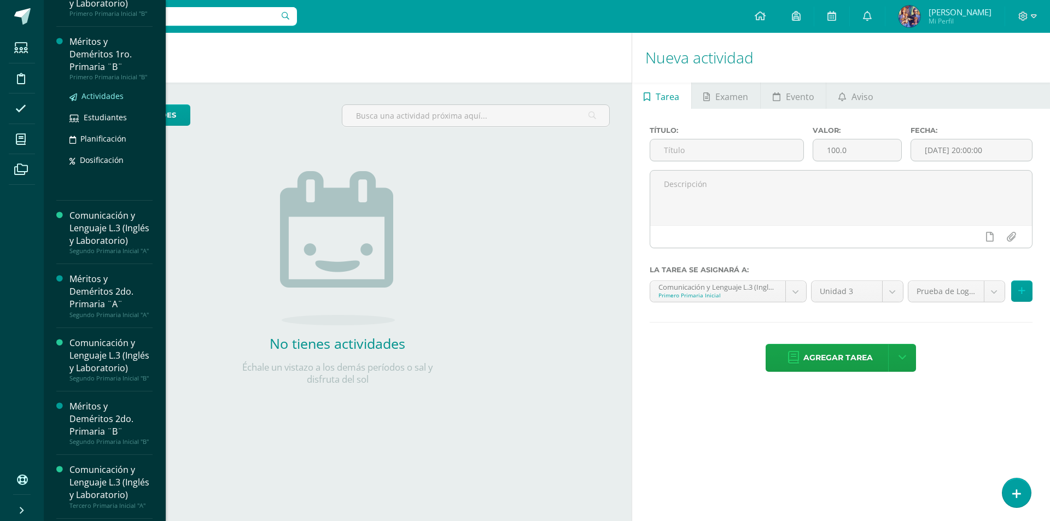
scroll to position [219, 0]
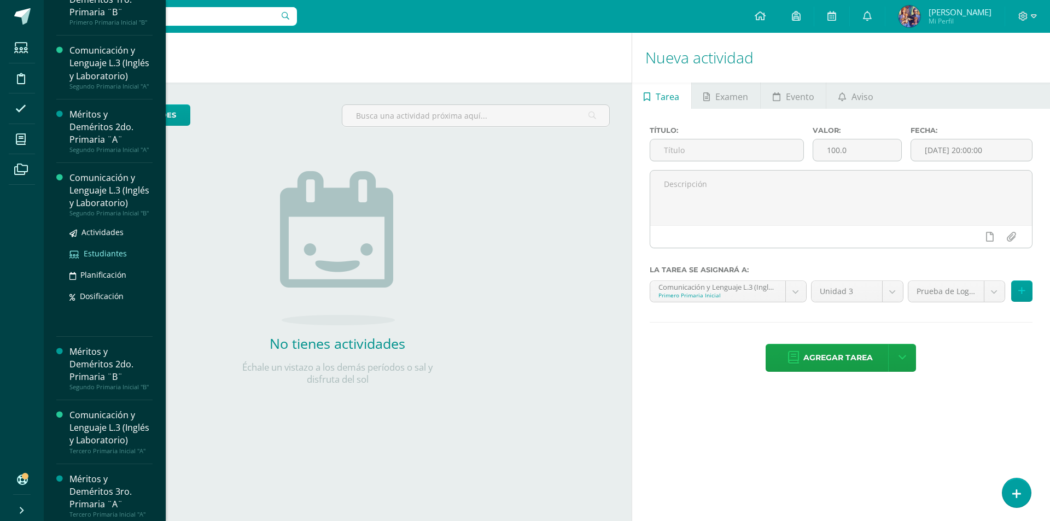
click at [109, 259] on span "Estudiantes" at bounding box center [105, 253] width 43 height 10
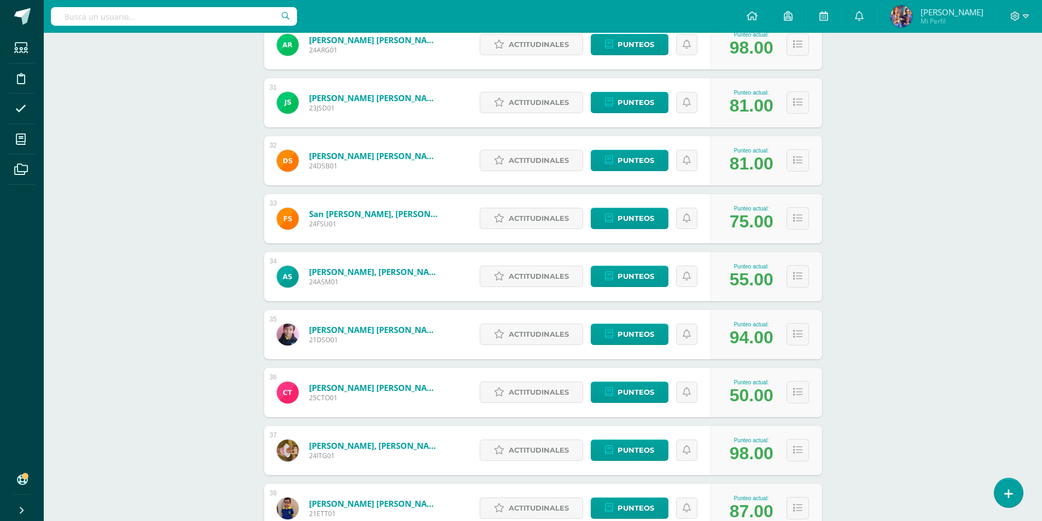
scroll to position [1953, 0]
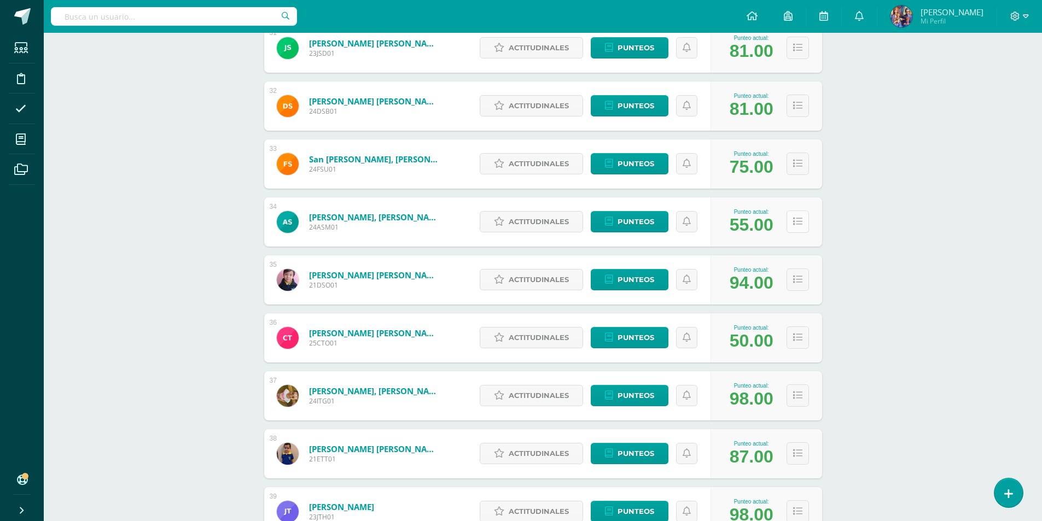
click at [797, 223] on icon at bounding box center [797, 221] width 9 height 9
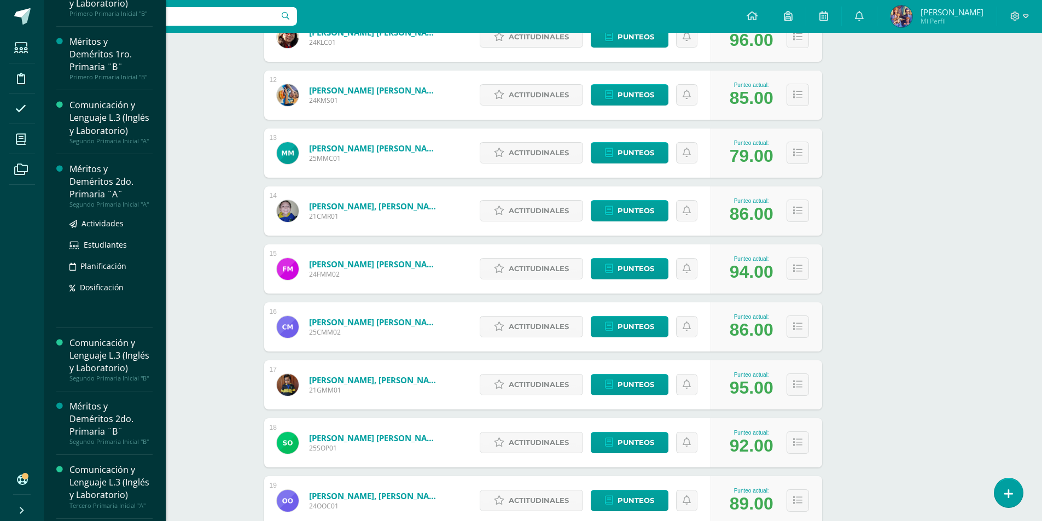
scroll to position [219, 0]
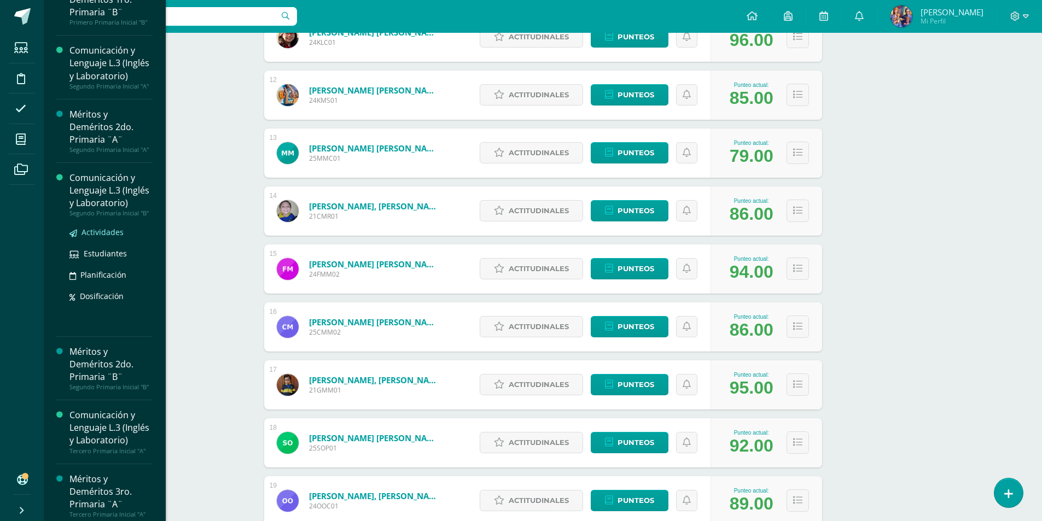
click at [115, 237] on span "Actividades" at bounding box center [102, 232] width 42 height 10
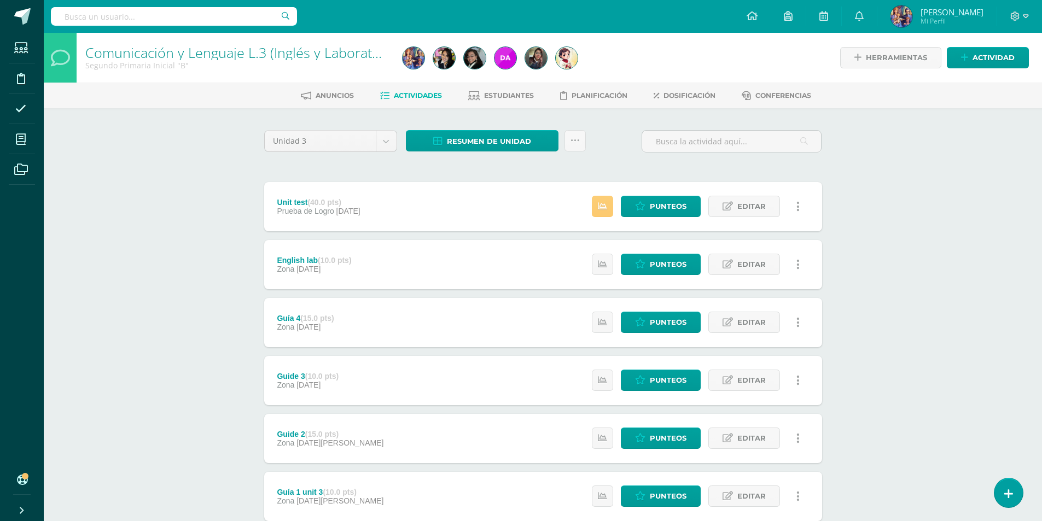
scroll to position [73, 0]
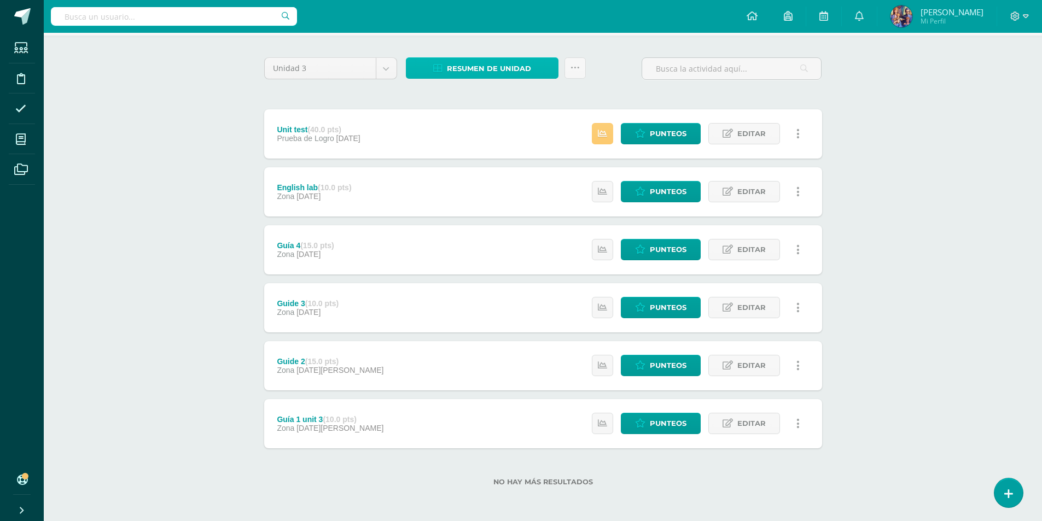
click at [498, 70] on span "Resumen de unidad" at bounding box center [489, 69] width 84 height 20
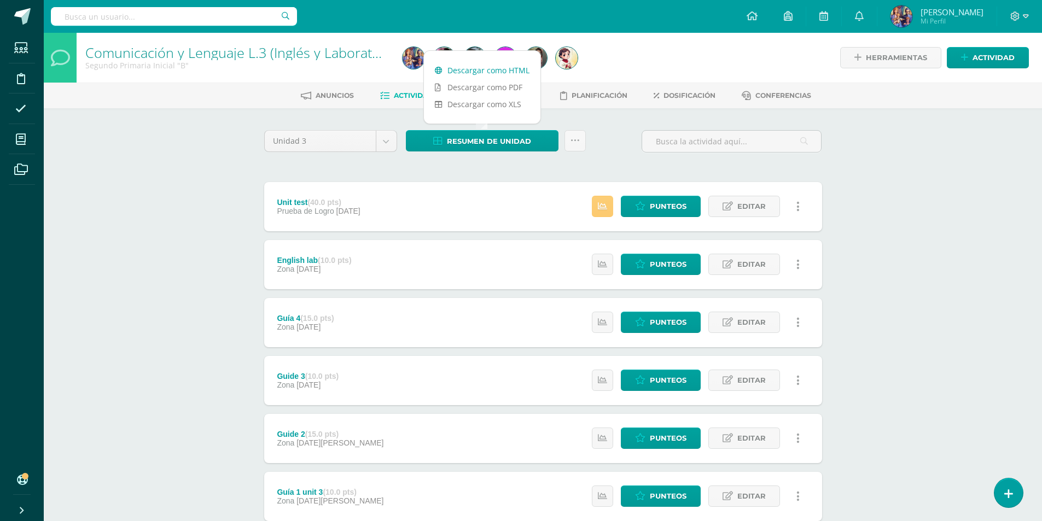
click at [490, 68] on link "Descargar como HTML" at bounding box center [482, 70] width 116 height 17
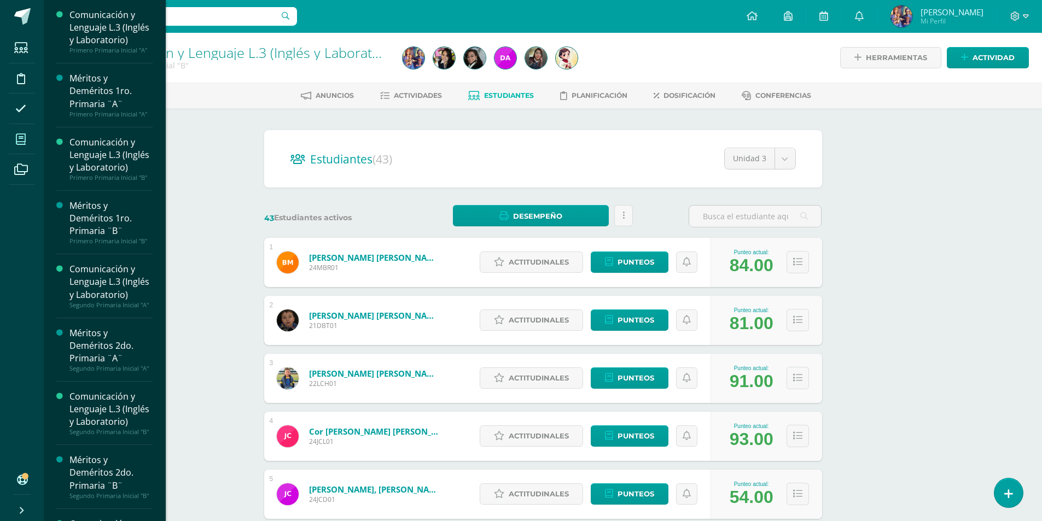
click at [27, 137] on span at bounding box center [21, 139] width 25 height 25
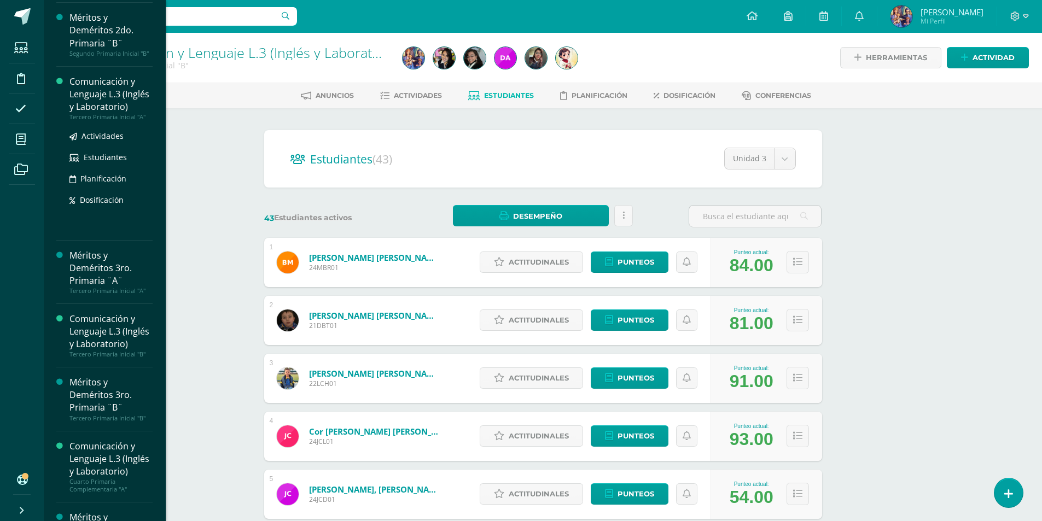
scroll to position [437, 0]
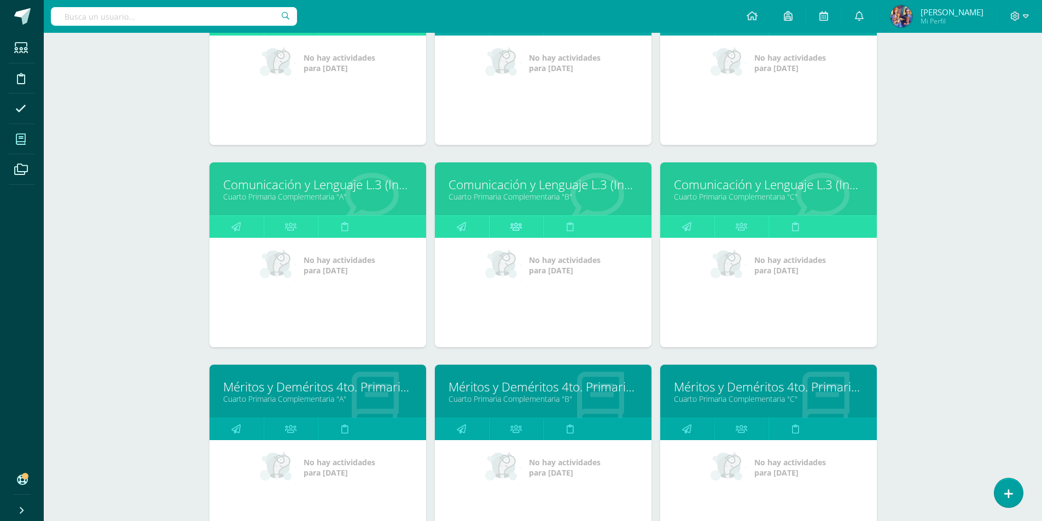
scroll to position [686, 0]
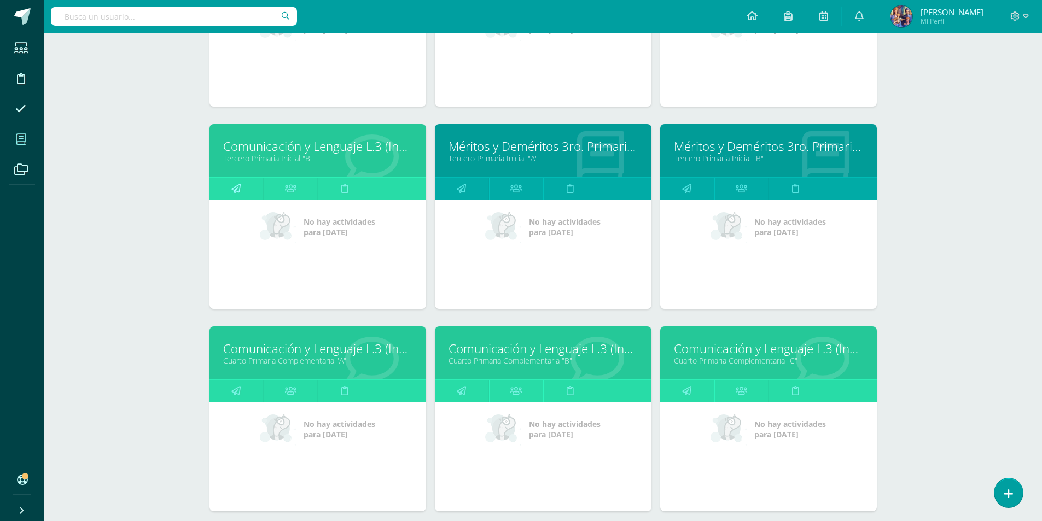
click at [248, 182] on link at bounding box center [236, 189] width 54 height 22
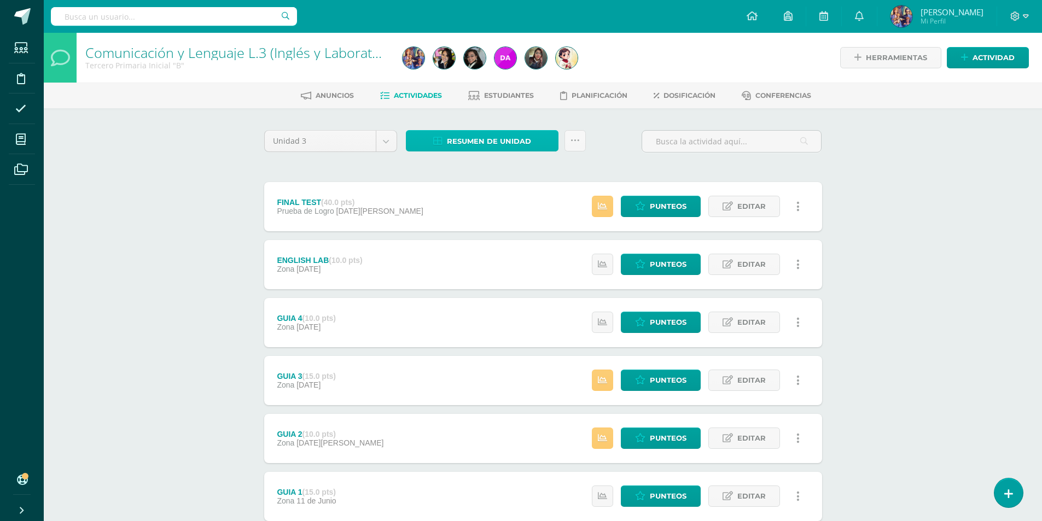
click at [478, 140] on span "Resumen de unidad" at bounding box center [489, 141] width 84 height 20
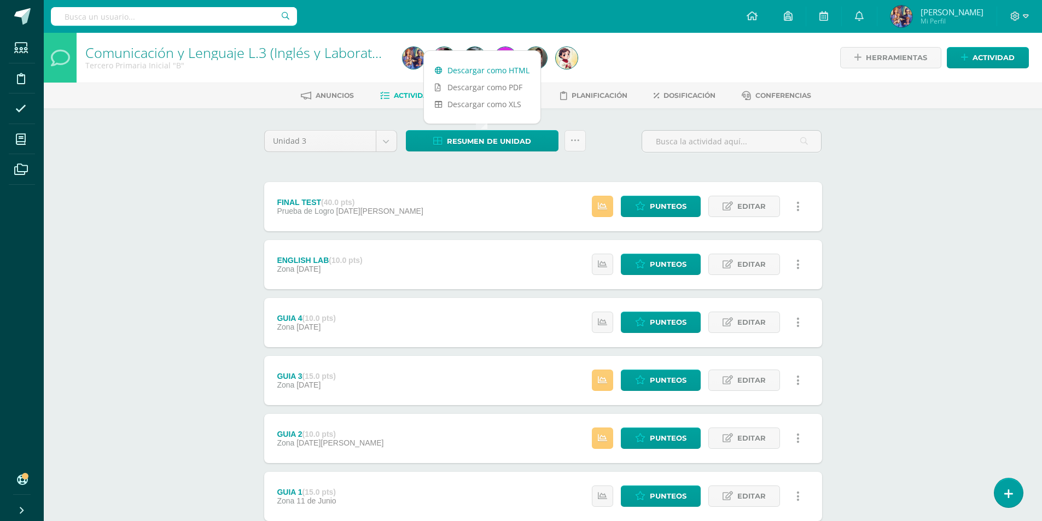
click at [485, 69] on link "Descargar como HTML" at bounding box center [482, 70] width 116 height 17
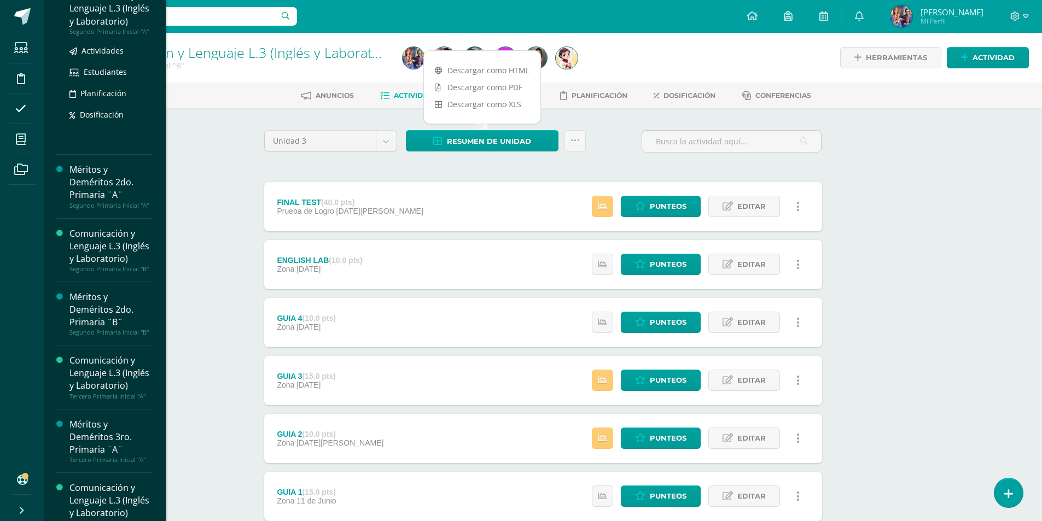
scroll to position [328, 0]
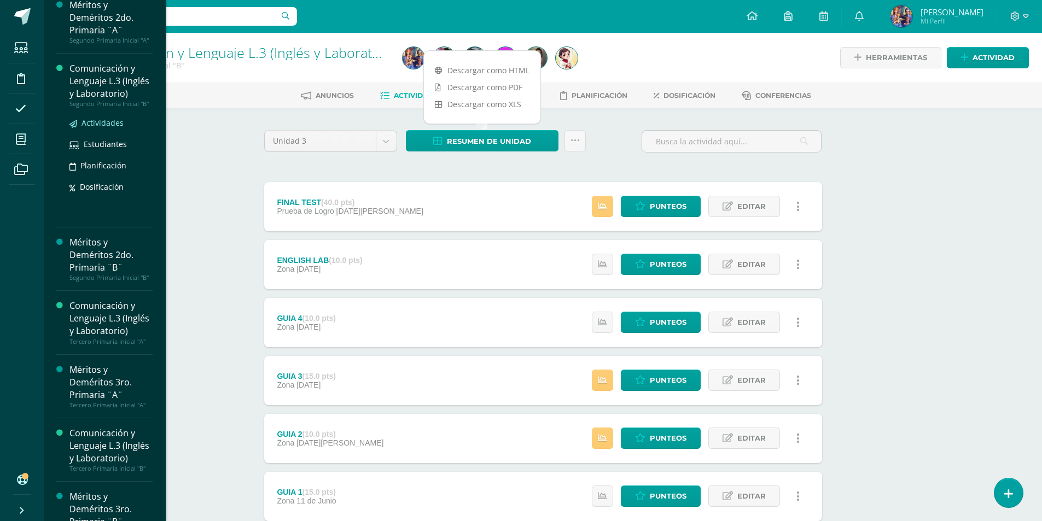
click at [97, 128] on span "Actividades" at bounding box center [102, 123] width 42 height 10
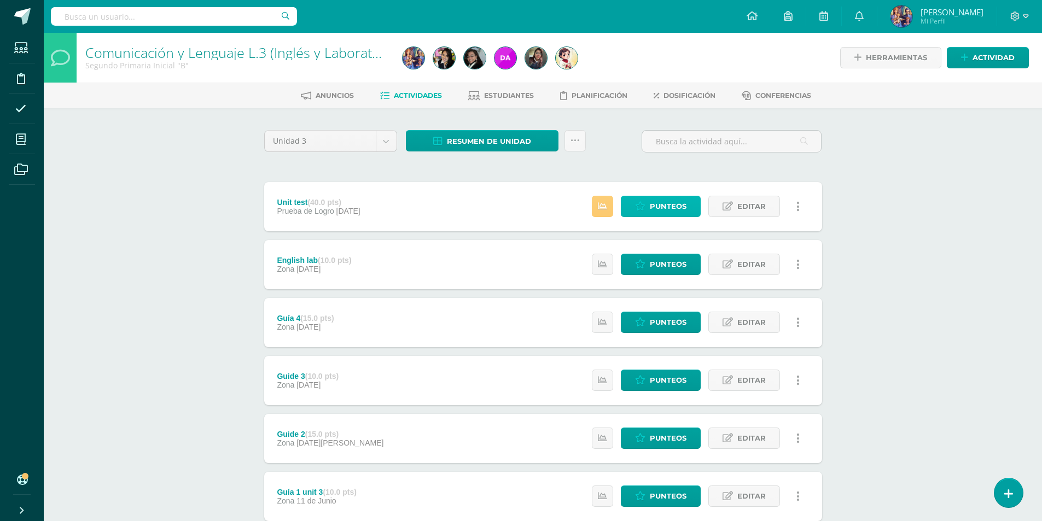
click at [687, 203] on link "Punteos" at bounding box center [661, 206] width 80 height 21
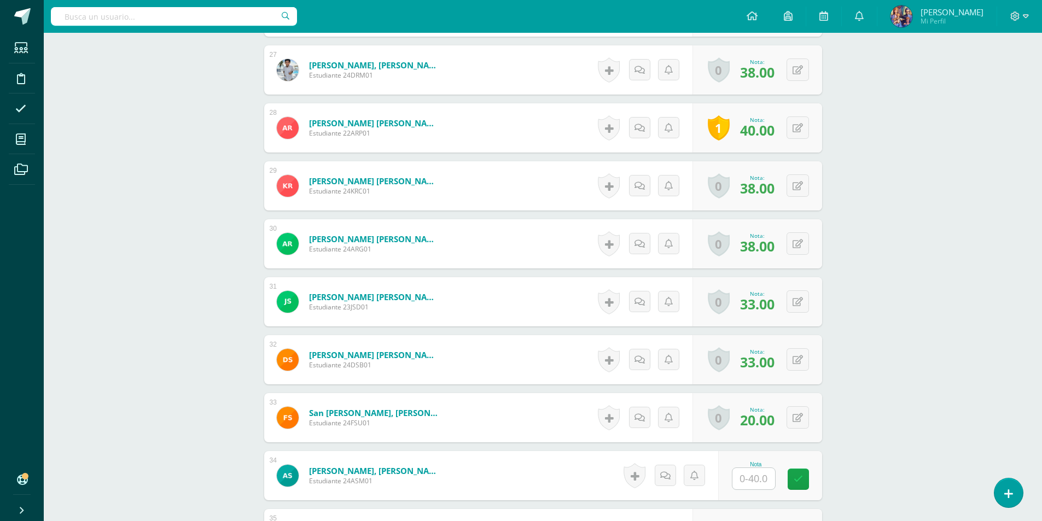
scroll to position [2115, 0]
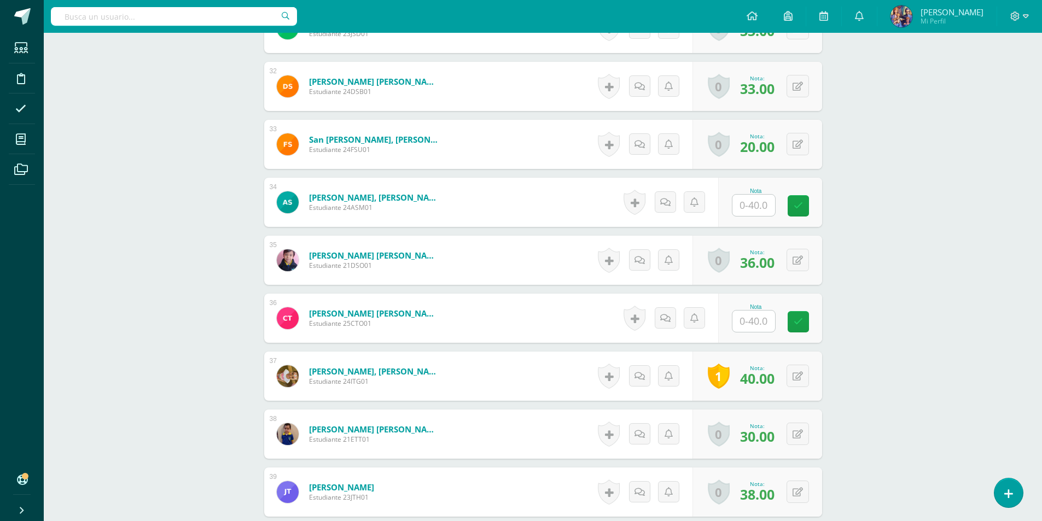
click at [754, 204] on input "text" at bounding box center [753, 205] width 43 height 21
type input "40"
click at [749, 327] on input "text" at bounding box center [753, 321] width 43 height 21
type input "38"
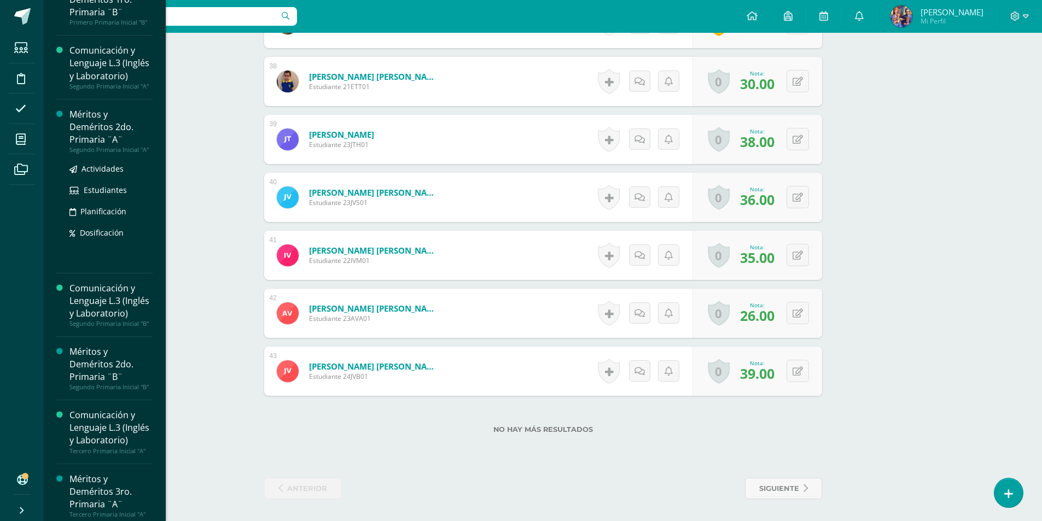
scroll to position [273, 0]
